Goal: Information Seeking & Learning: Understand process/instructions

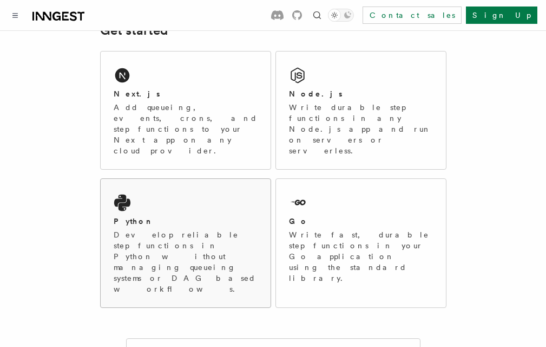
scroll to position [162, 0]
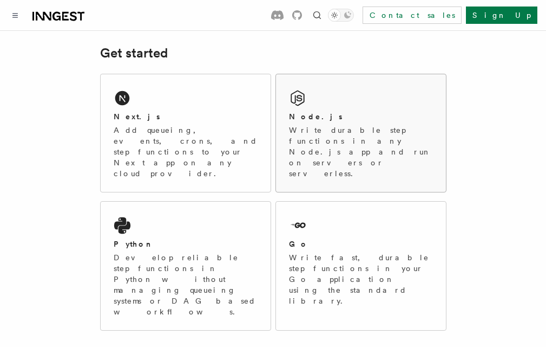
click at [385, 119] on div "Node.js" at bounding box center [361, 116] width 144 height 11
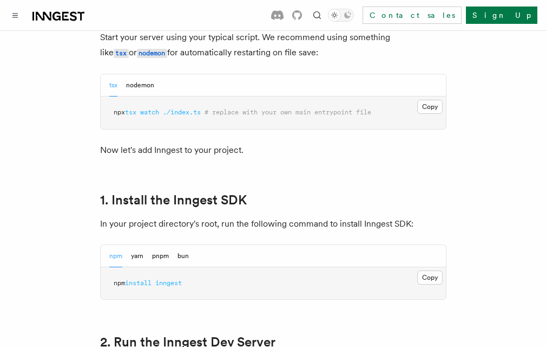
scroll to position [596, 0]
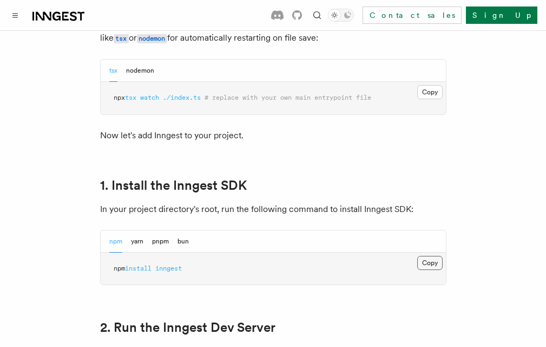
click at [443, 256] on button "Copy Copied" at bounding box center [430, 263] width 25 height 14
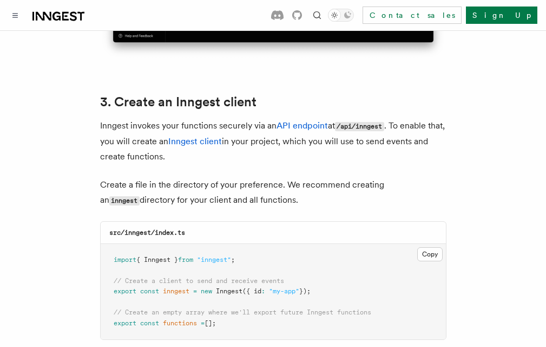
scroll to position [1354, 0]
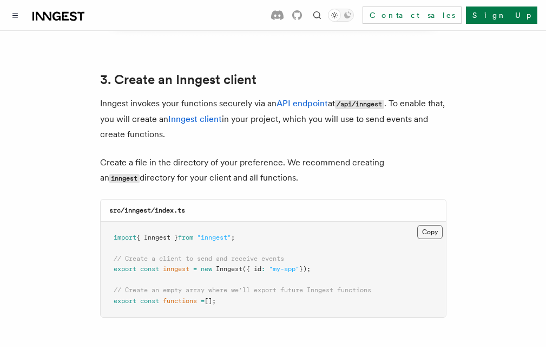
click at [443, 225] on button "Copy Copied" at bounding box center [430, 232] width 25 height 14
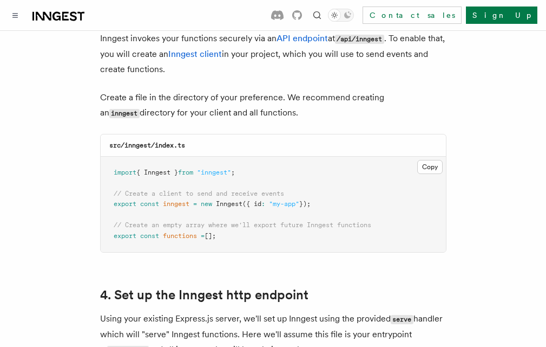
scroll to position [1571, 0]
